Goal: Information Seeking & Learning: Learn about a topic

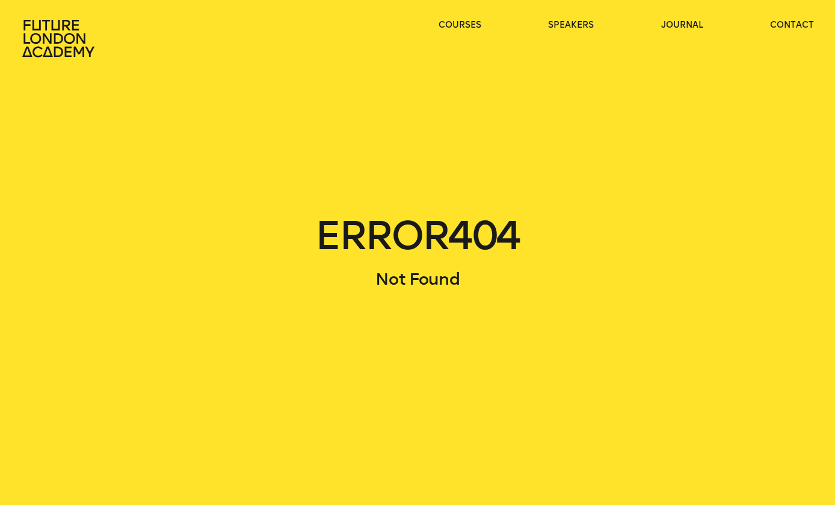
click at [43, 58] on main "ERROR 404 Not Found" at bounding box center [417, 252] width 835 height 505
click at [65, 40] on icon at bounding box center [58, 38] width 72 height 37
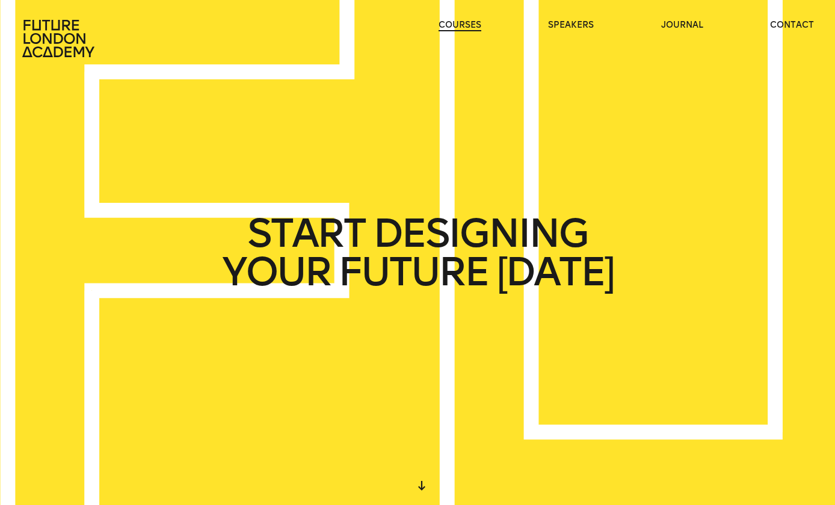
click at [458, 24] on link "courses" at bounding box center [460, 25] width 43 height 12
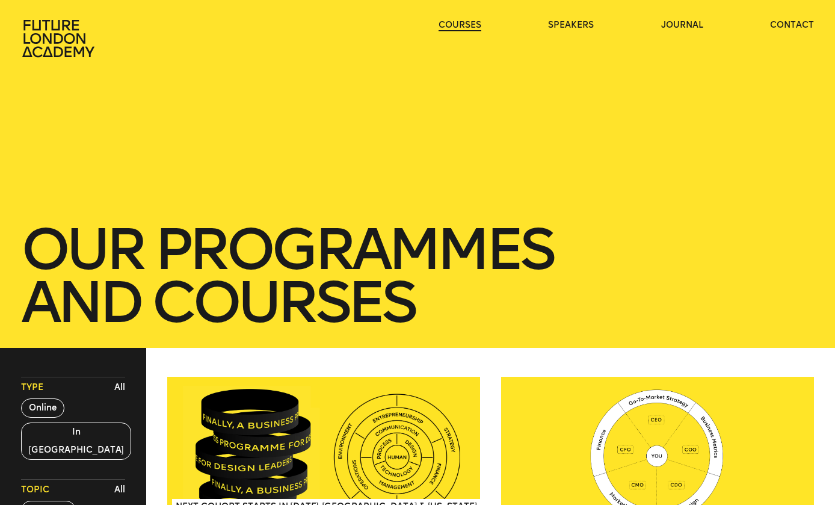
click at [458, 24] on link "courses" at bounding box center [460, 25] width 43 height 12
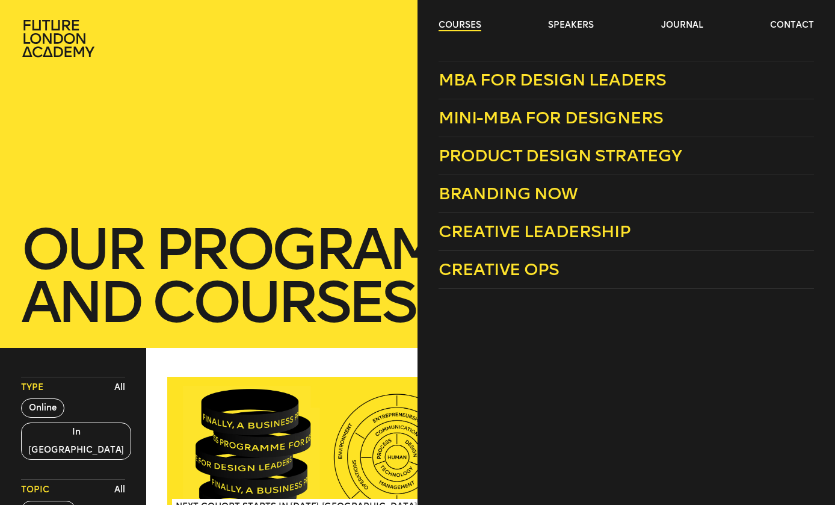
click at [455, 22] on link "courses" at bounding box center [460, 25] width 43 height 12
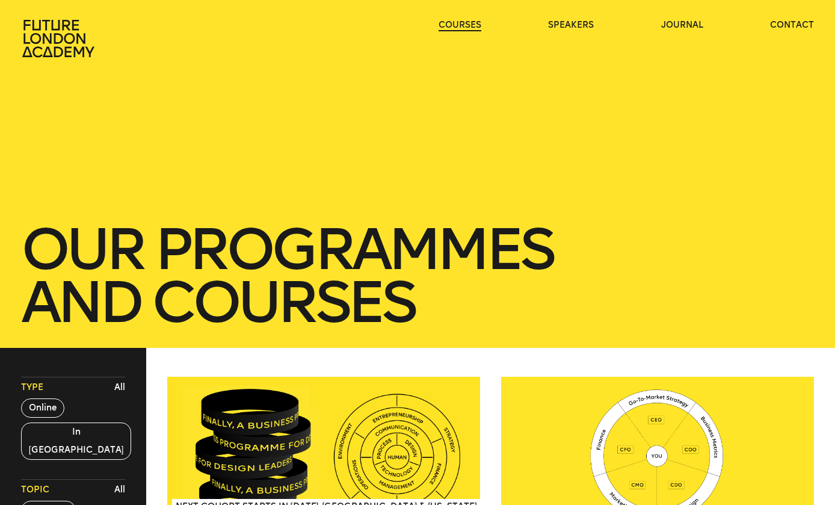
click at [455, 22] on link "courses" at bounding box center [460, 25] width 43 height 12
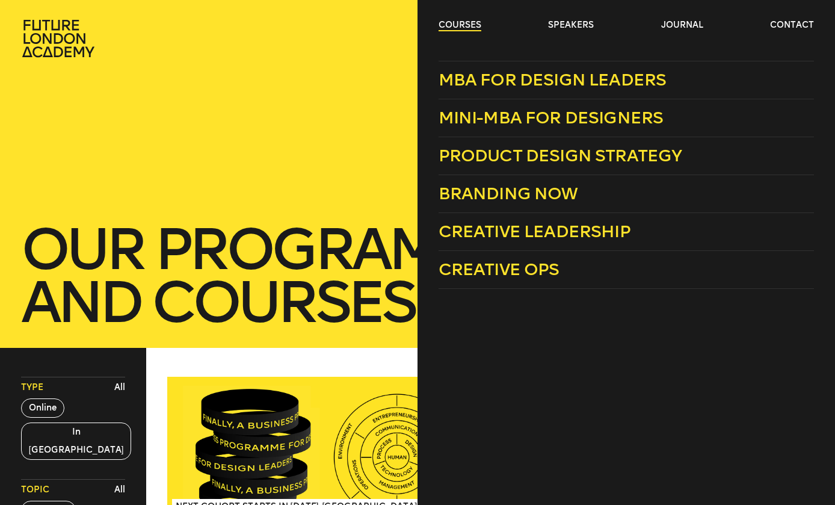
click at [457, 31] on link "courses" at bounding box center [460, 25] width 43 height 12
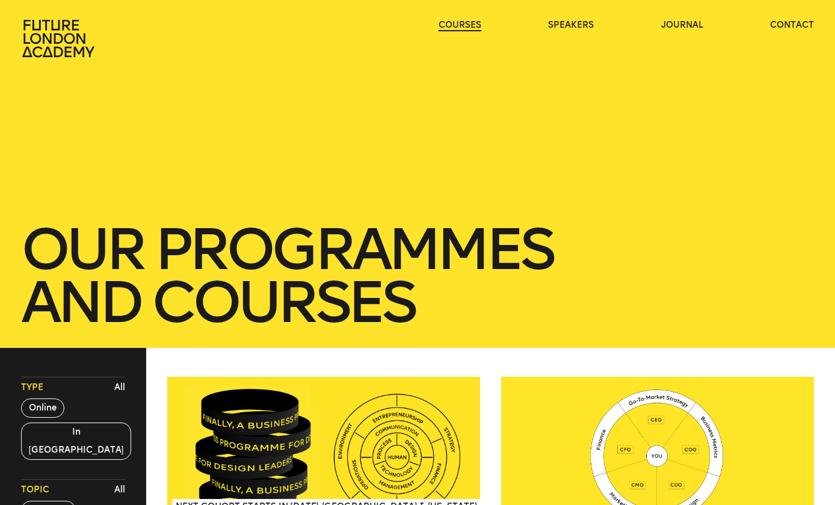
click at [460, 29] on link "courses" at bounding box center [460, 25] width 43 height 12
click at [462, 27] on link "courses" at bounding box center [460, 25] width 43 height 12
click at [469, 31] on link "courses" at bounding box center [460, 25] width 43 height 12
